Goal: Navigation & Orientation: Find specific page/section

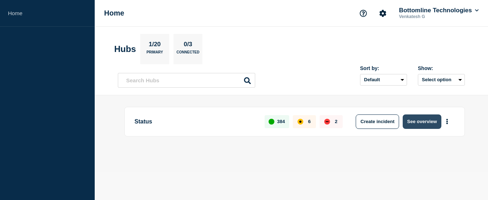
click at [418, 121] on button "See overview" at bounding box center [422, 122] width 38 height 14
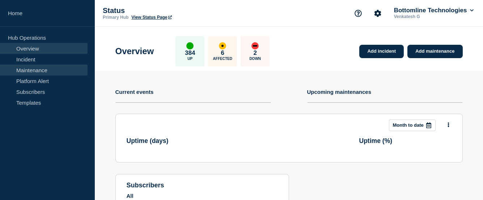
click at [34, 67] on link "Maintenance" at bounding box center [44, 70] width 88 height 11
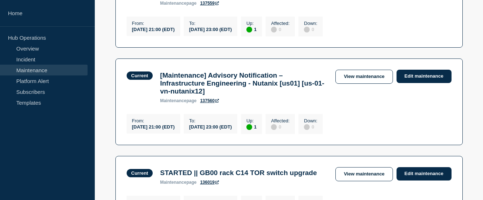
scroll to position [506, 0]
